Goal: Task Accomplishment & Management: Use online tool/utility

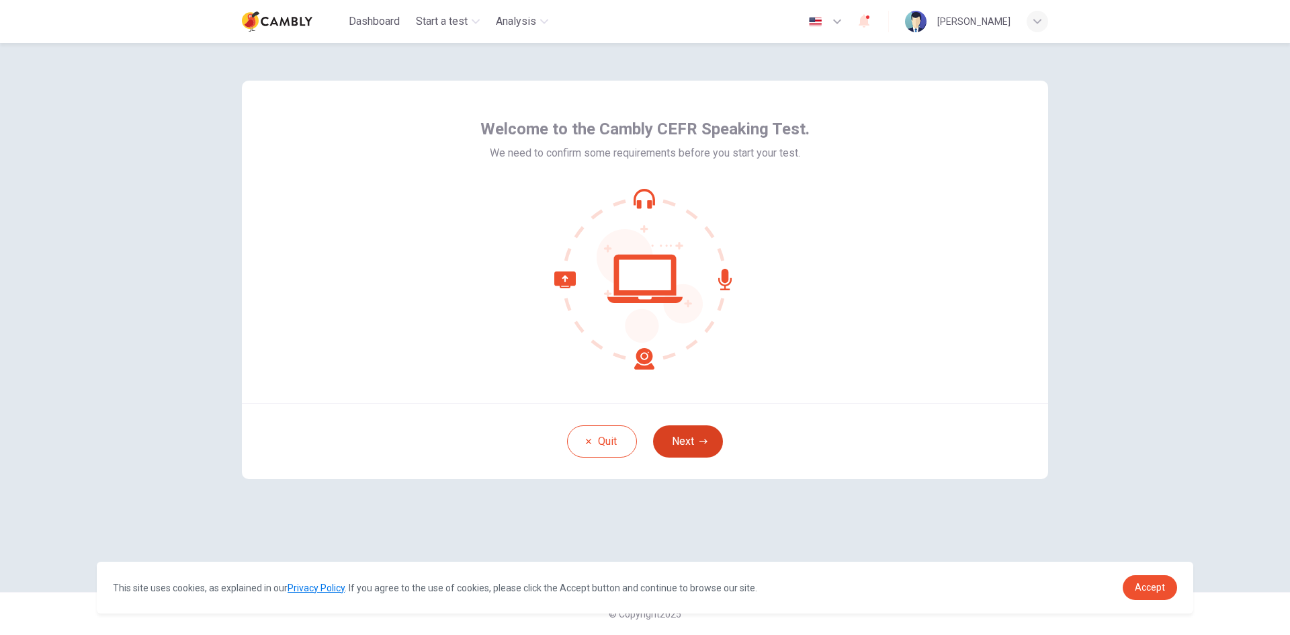
click at [700, 445] on icon "button" at bounding box center [704, 442] width 8 height 8
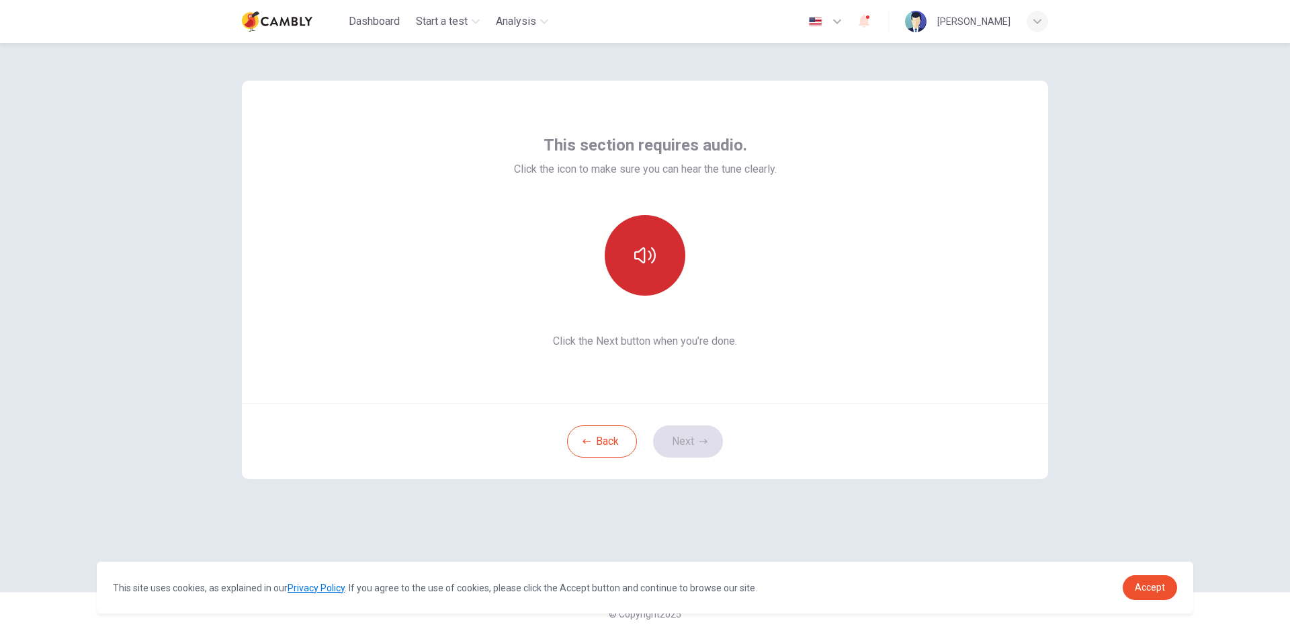
click at [659, 228] on button "button" at bounding box center [645, 255] width 81 height 81
click at [690, 433] on button "Next" at bounding box center [688, 441] width 70 height 32
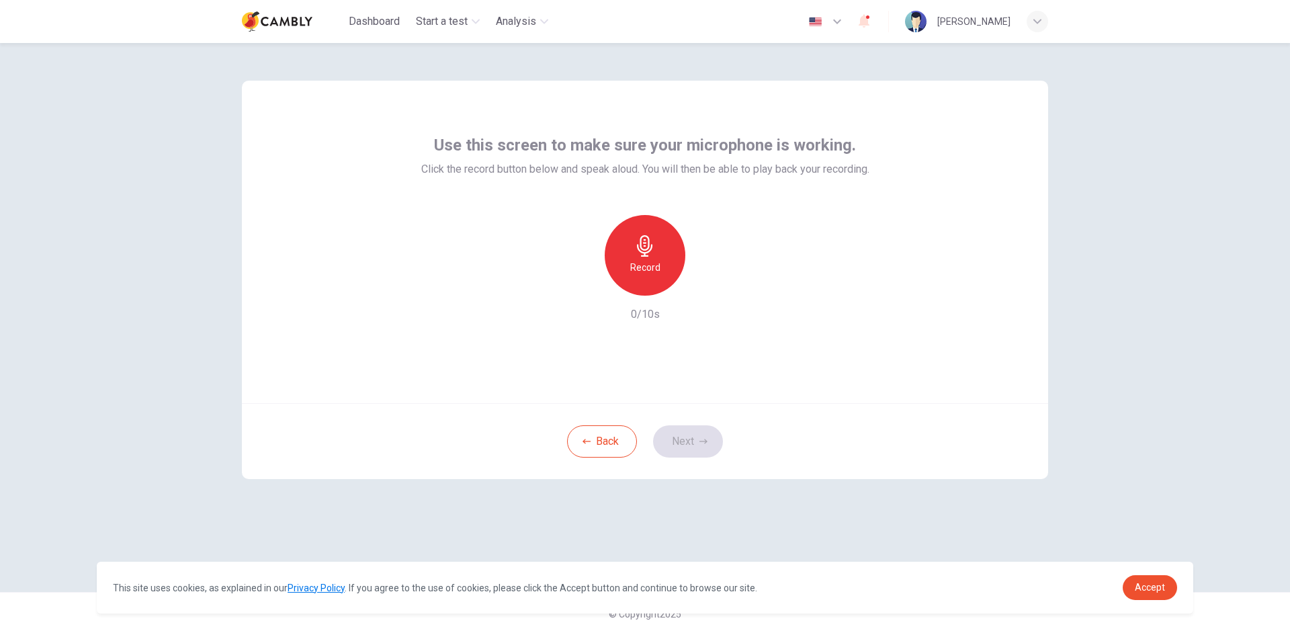
click at [642, 270] on h6 "Record" at bounding box center [645, 267] width 30 height 16
click at [690, 430] on button "Next" at bounding box center [688, 441] width 70 height 32
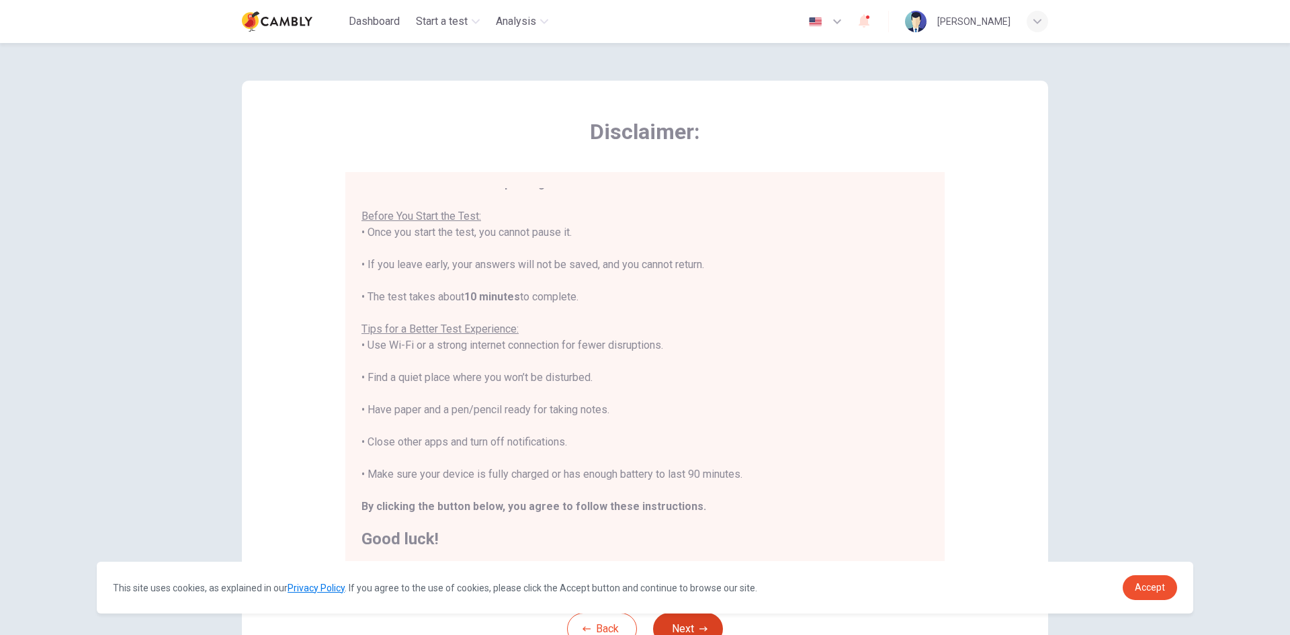
scroll to position [15, 0]
click at [1165, 597] on link "Accept" at bounding box center [1150, 587] width 54 height 25
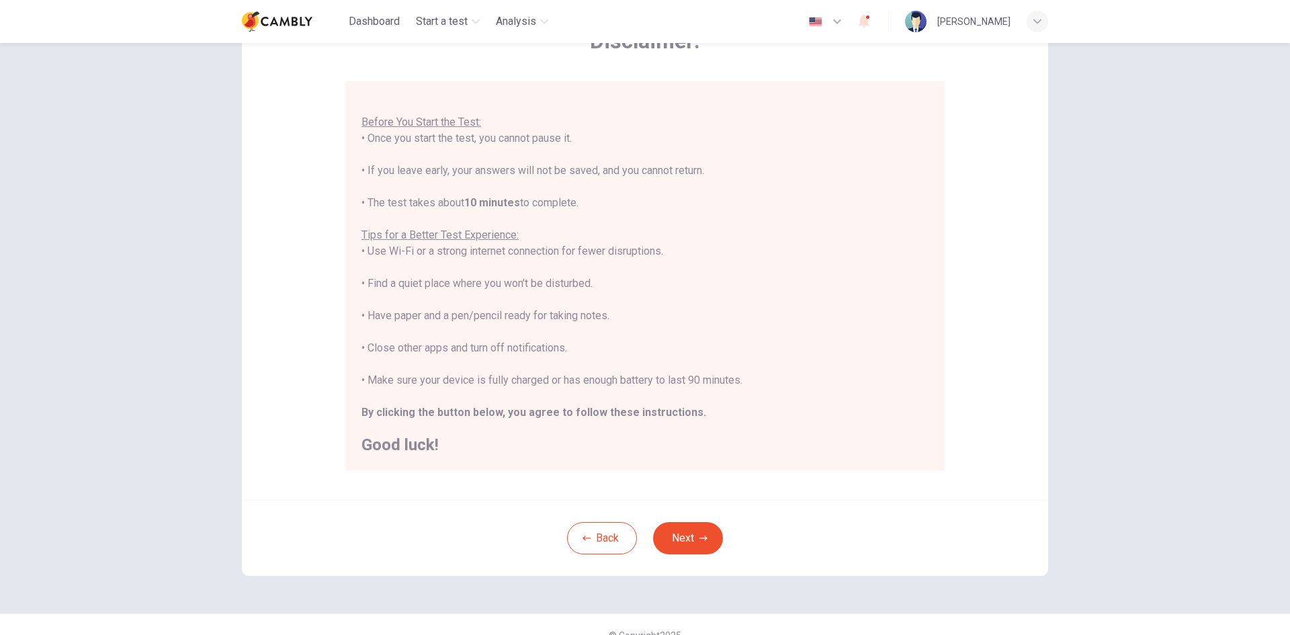
scroll to position [112, 0]
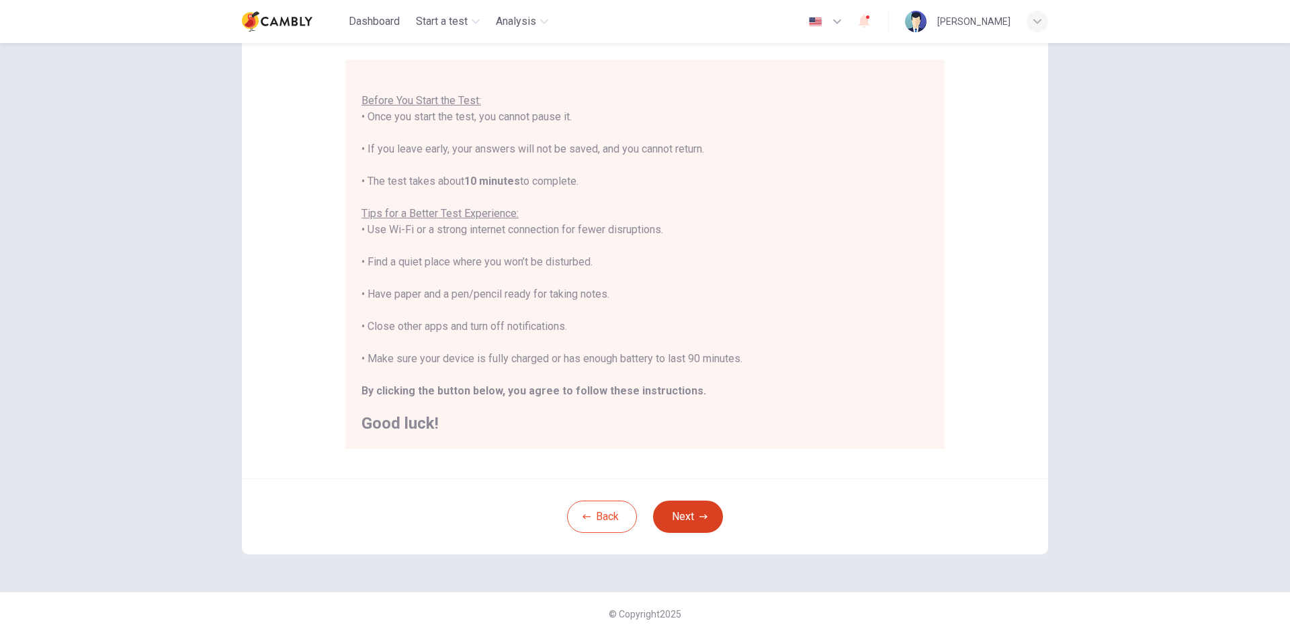
click at [692, 507] on button "Next" at bounding box center [688, 517] width 70 height 32
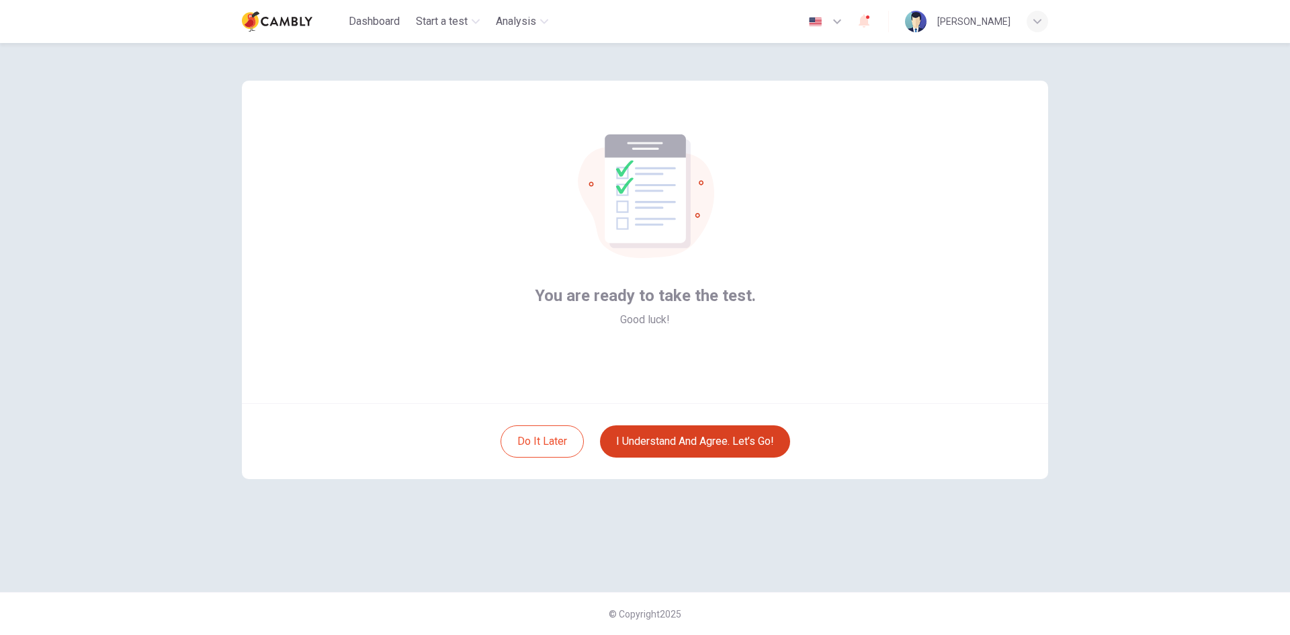
scroll to position [0, 0]
click at [694, 442] on button "I understand and agree. Let’s go!" at bounding box center [695, 441] width 190 height 32
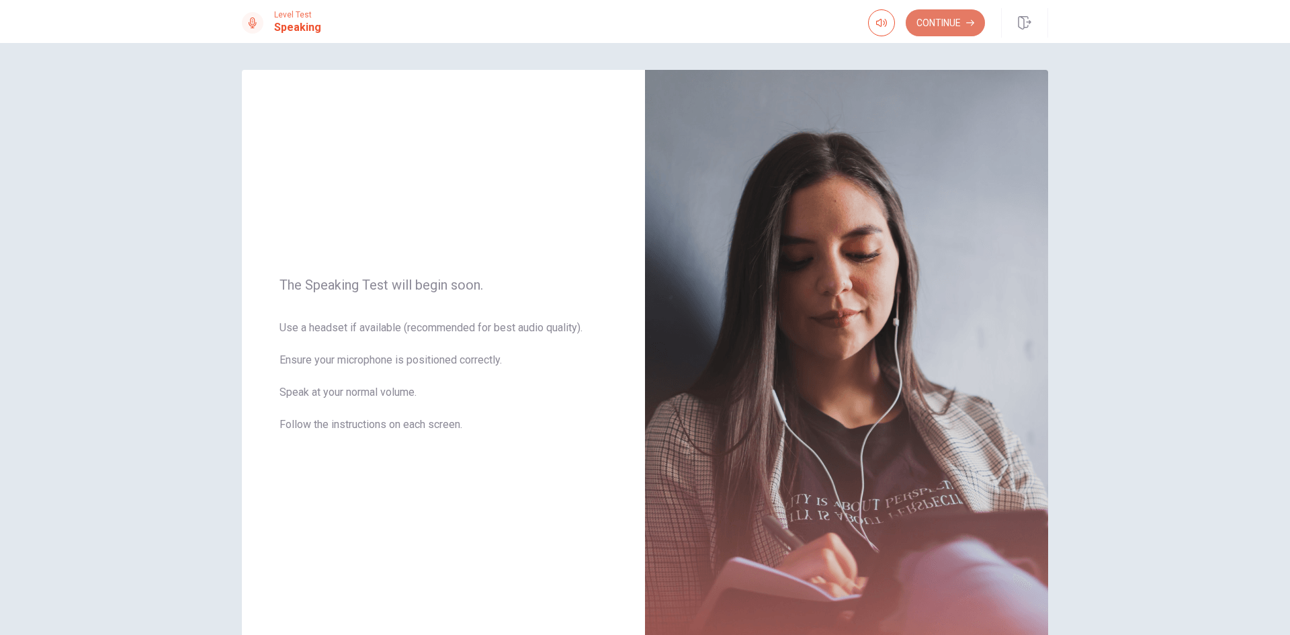
click at [967, 33] on button "Continue" at bounding box center [945, 22] width 79 height 27
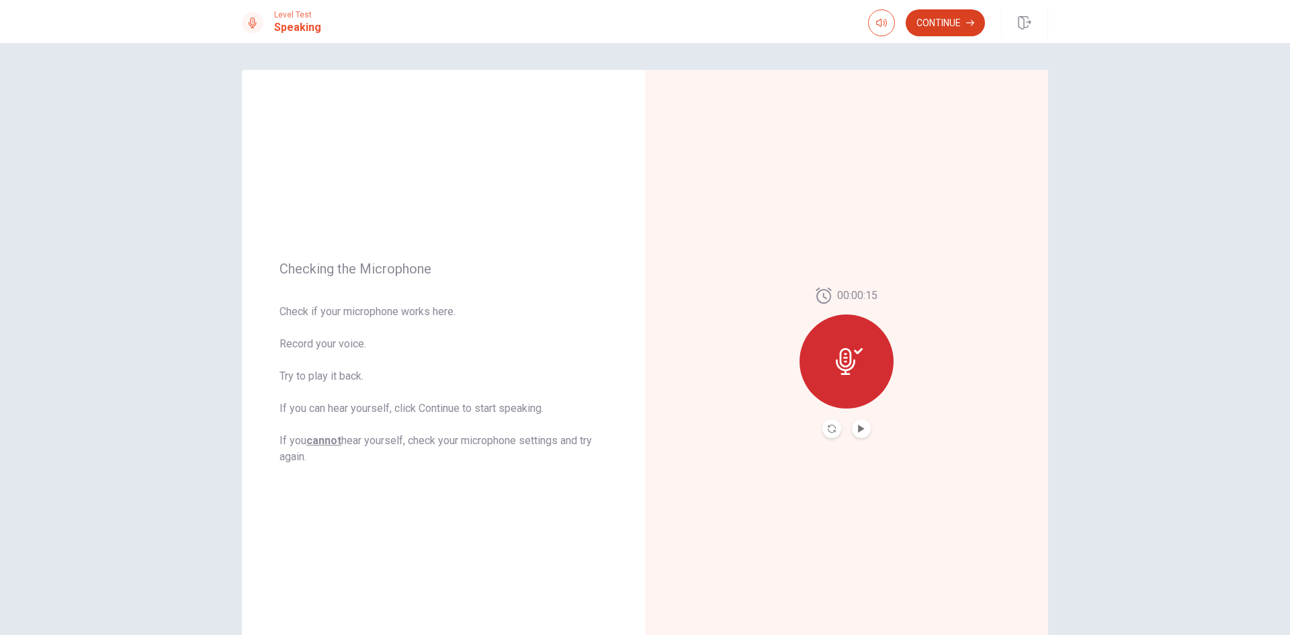
click at [949, 30] on button "Continue" at bounding box center [945, 22] width 79 height 27
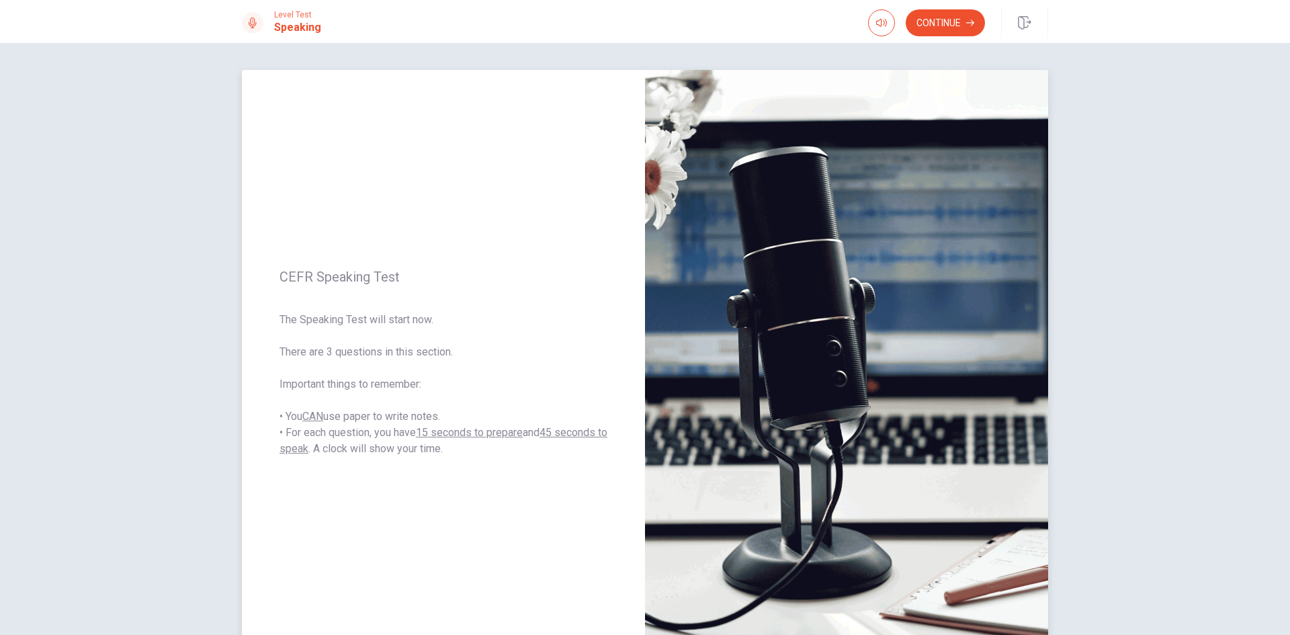
scroll to position [67, 0]
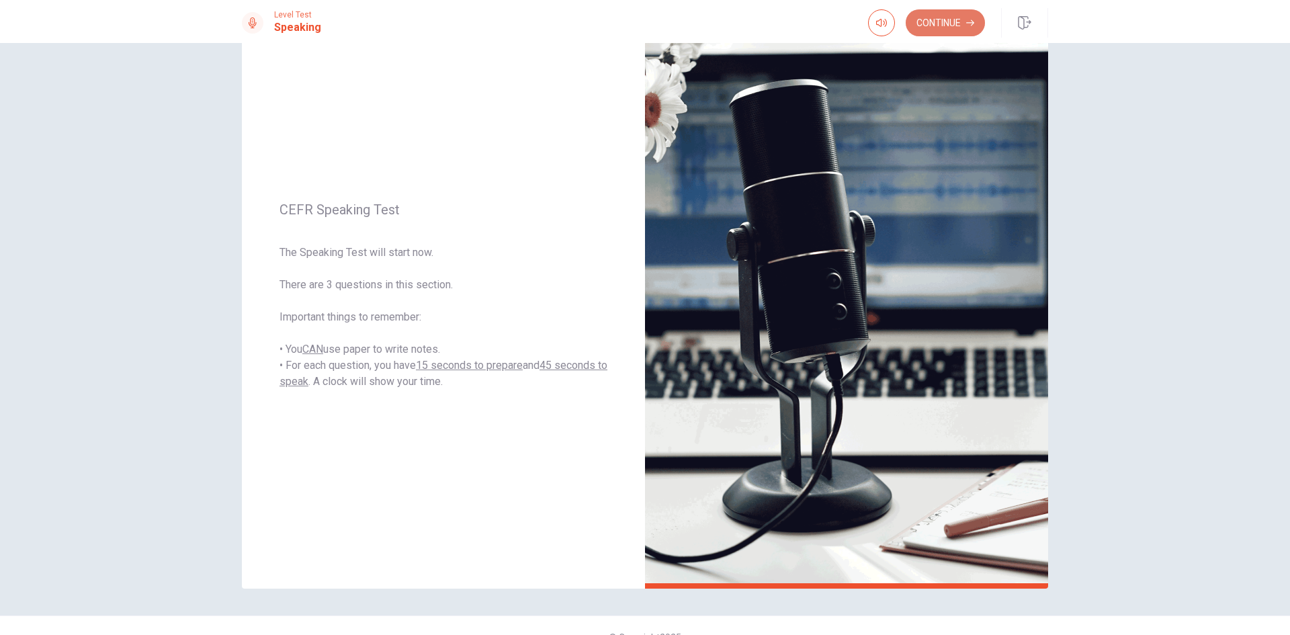
click at [950, 17] on button "Continue" at bounding box center [945, 22] width 79 height 27
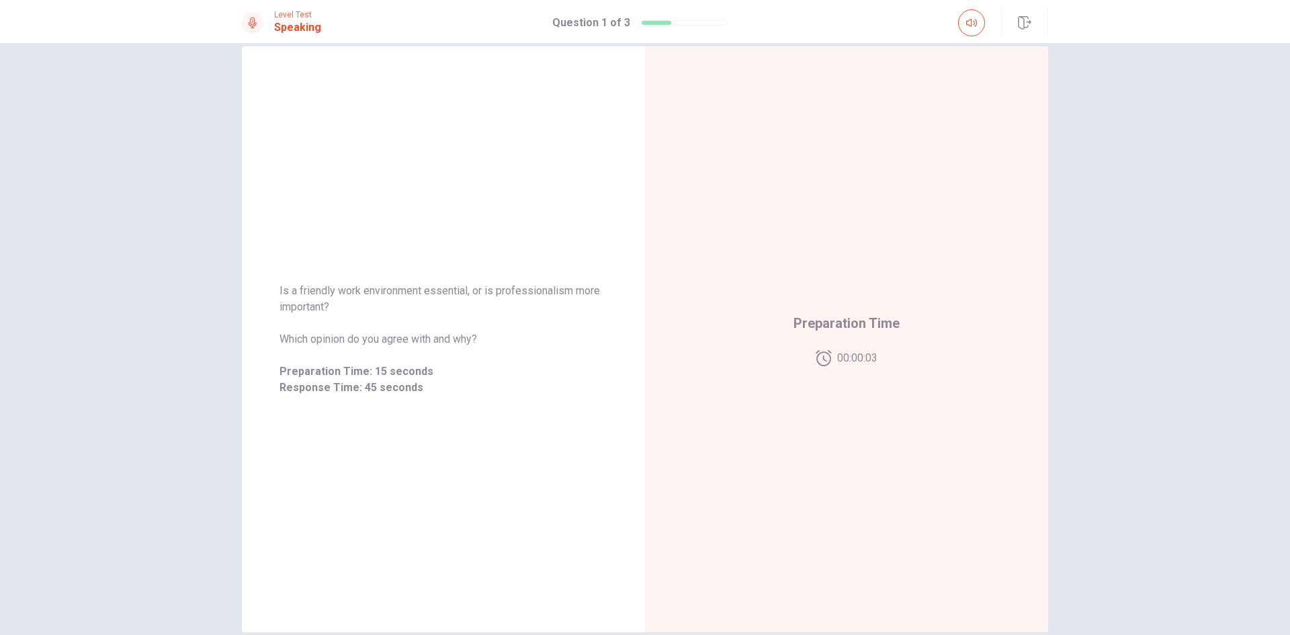
scroll to position [0, 0]
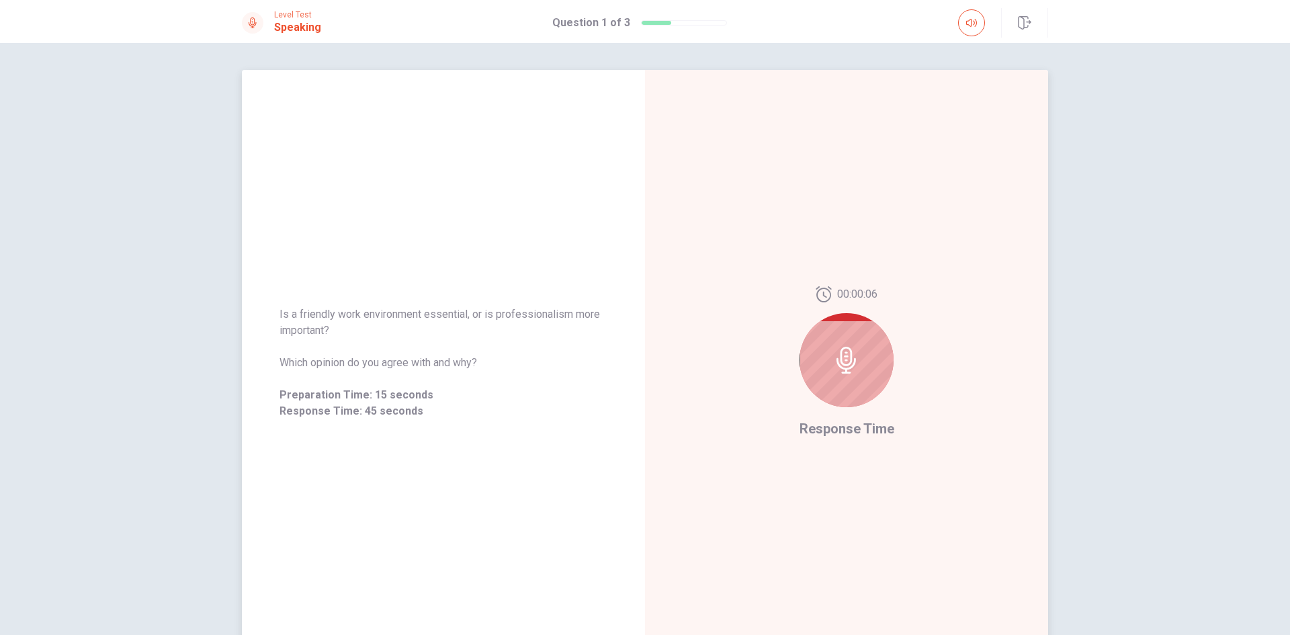
click at [849, 371] on icon at bounding box center [846, 360] width 27 height 27
click at [400, 318] on span "Is a friendly work environment essential, or is professionalism more important?" at bounding box center [444, 322] width 328 height 32
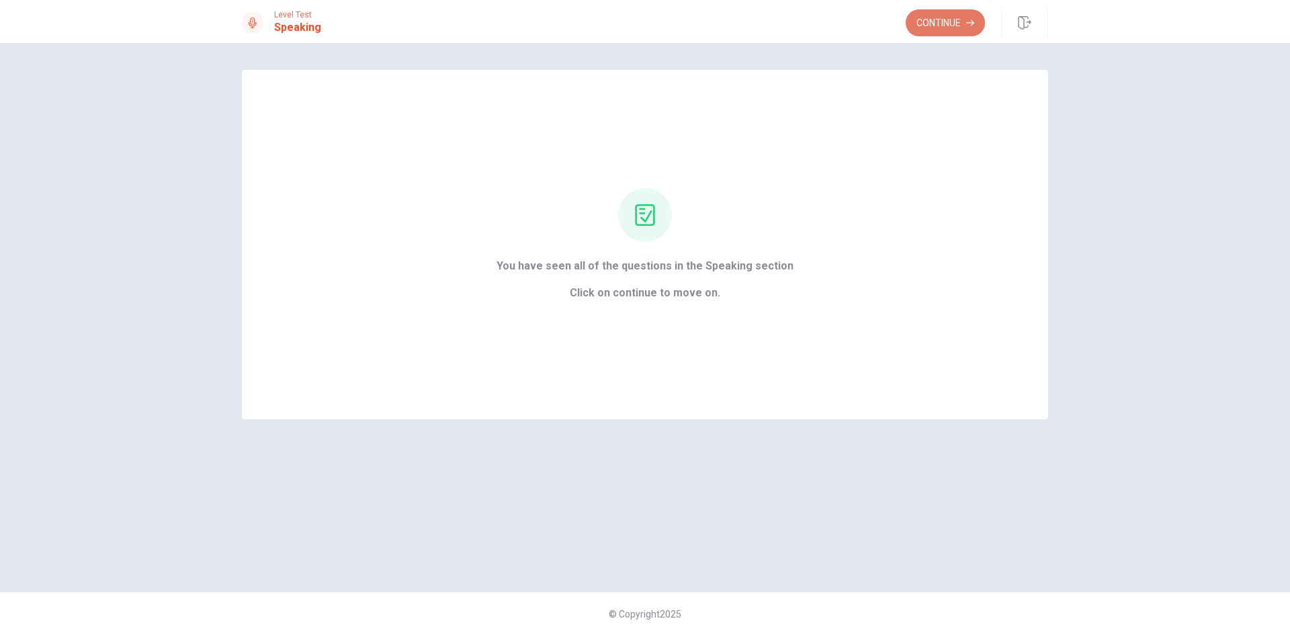
click at [939, 30] on button "Continue" at bounding box center [945, 22] width 79 height 27
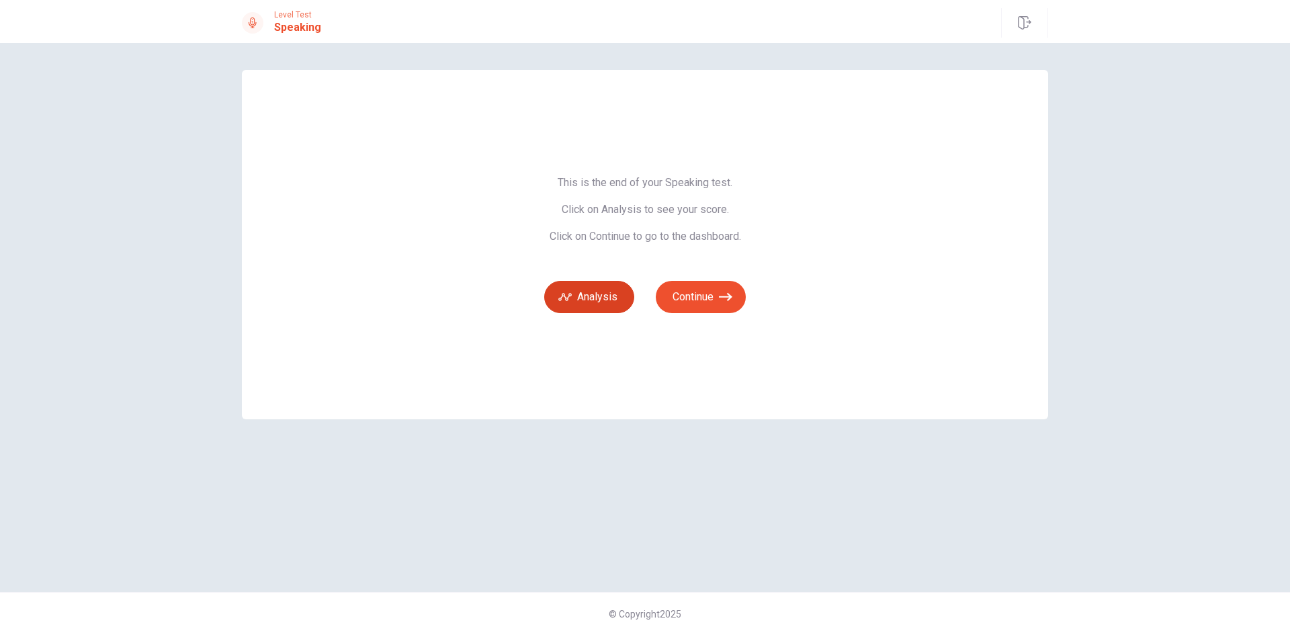
click at [566, 308] on button "Analysis" at bounding box center [589, 297] width 90 height 32
